Goal: Task Accomplishment & Management: Complete application form

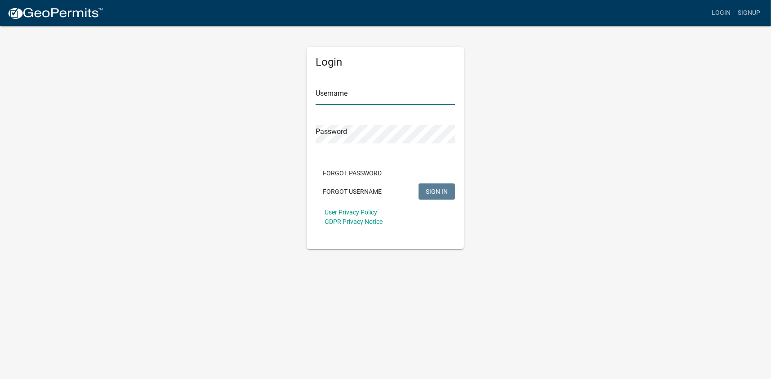
type input "Cpatterson1"
click at [426, 193] on span "SIGN IN" at bounding box center [437, 191] width 22 height 7
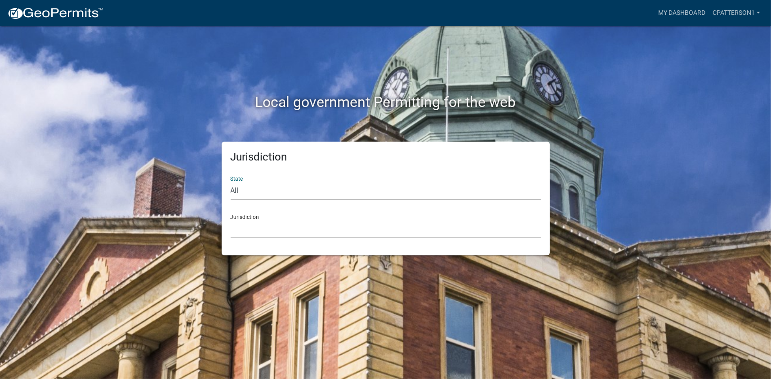
click at [240, 190] on select "All Colorado Georgia Indiana Iowa Kansas Minnesota Ohio South Carolina Wisconsin" at bounding box center [386, 191] width 310 height 18
select select "Georgia"
click at [231, 182] on select "All Colorado Georgia Indiana Iowa Kansas Minnesota Ohio South Carolina Wisconsin" at bounding box center [386, 191] width 310 height 18
click at [249, 226] on select "Carroll County, Georgia Cook County, Georgia Crawford County, Georgia Gilmer Co…" at bounding box center [386, 229] width 310 height 18
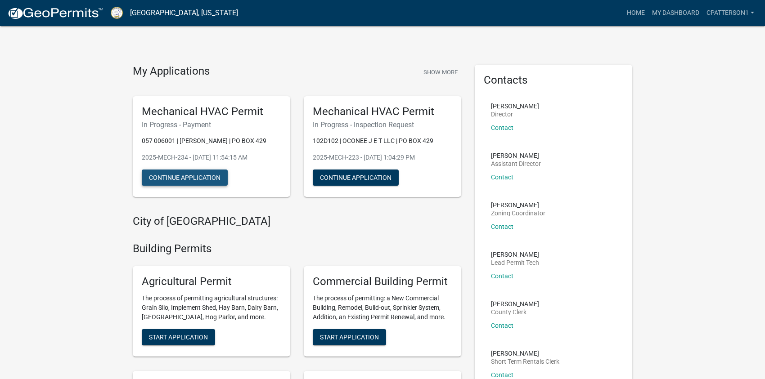
click at [186, 177] on button "Continue Application" at bounding box center [185, 178] width 86 height 16
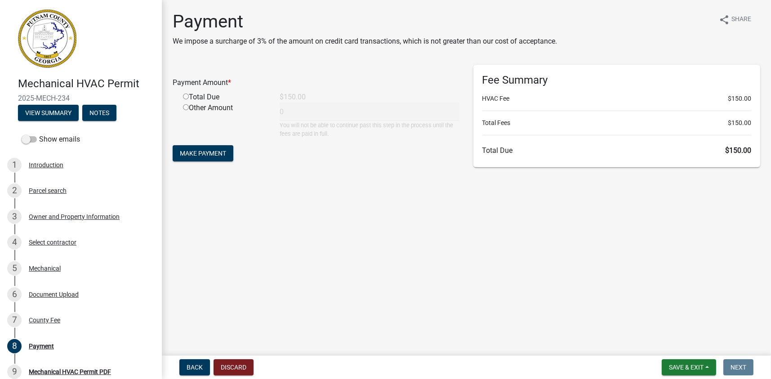
click at [187, 96] on input "radio" at bounding box center [186, 97] width 6 height 6
radio input "true"
type input "150"
click at [209, 156] on span "Make Payment" at bounding box center [203, 153] width 46 height 7
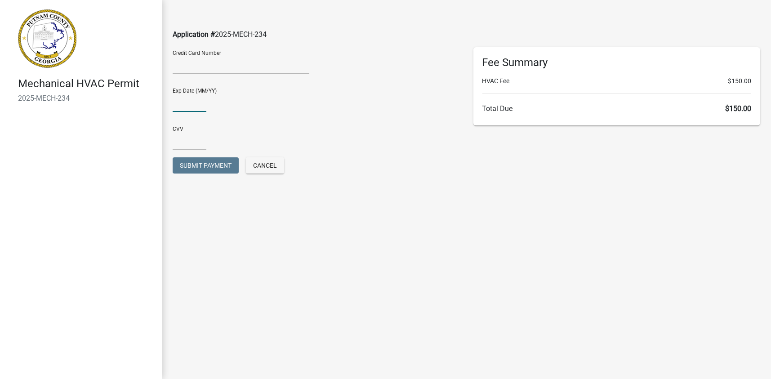
click at [180, 104] on input "text" at bounding box center [190, 103] width 34 height 18
type input "09/29"
click at [179, 141] on input "text" at bounding box center [190, 141] width 34 height 18
type input "879"
click at [192, 165] on span "Submit Payment" at bounding box center [206, 165] width 52 height 7
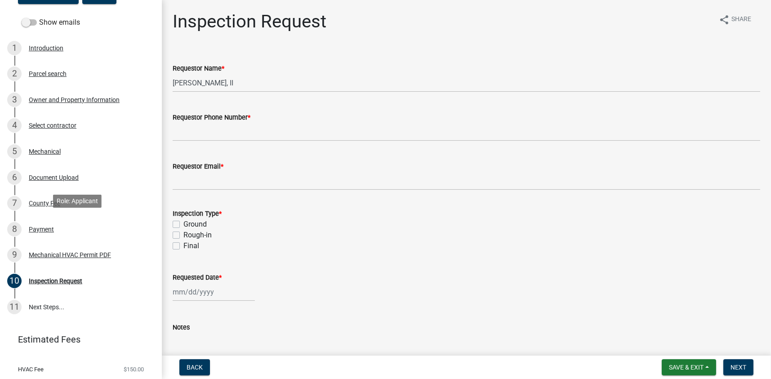
scroll to position [120, 0]
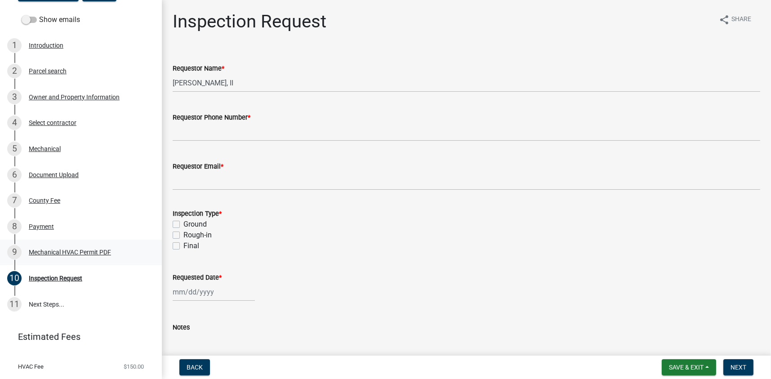
click at [81, 251] on div "Mechanical HVAC Permit PDF" at bounding box center [70, 252] width 82 height 6
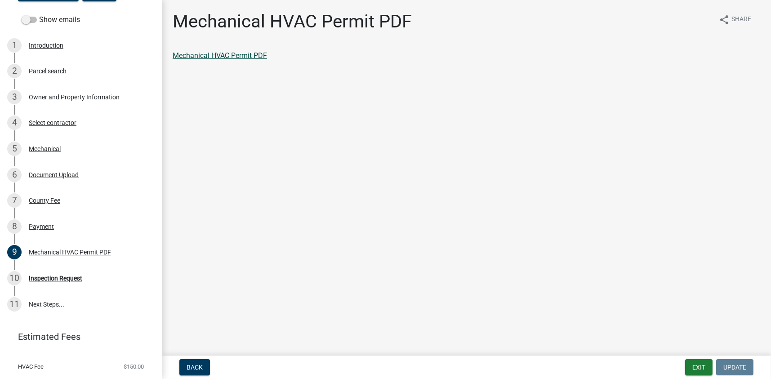
click at [240, 55] on link "Mechanical HVAC Permit PDF" at bounding box center [220, 55] width 94 height 9
